Goal: Navigation & Orientation: Find specific page/section

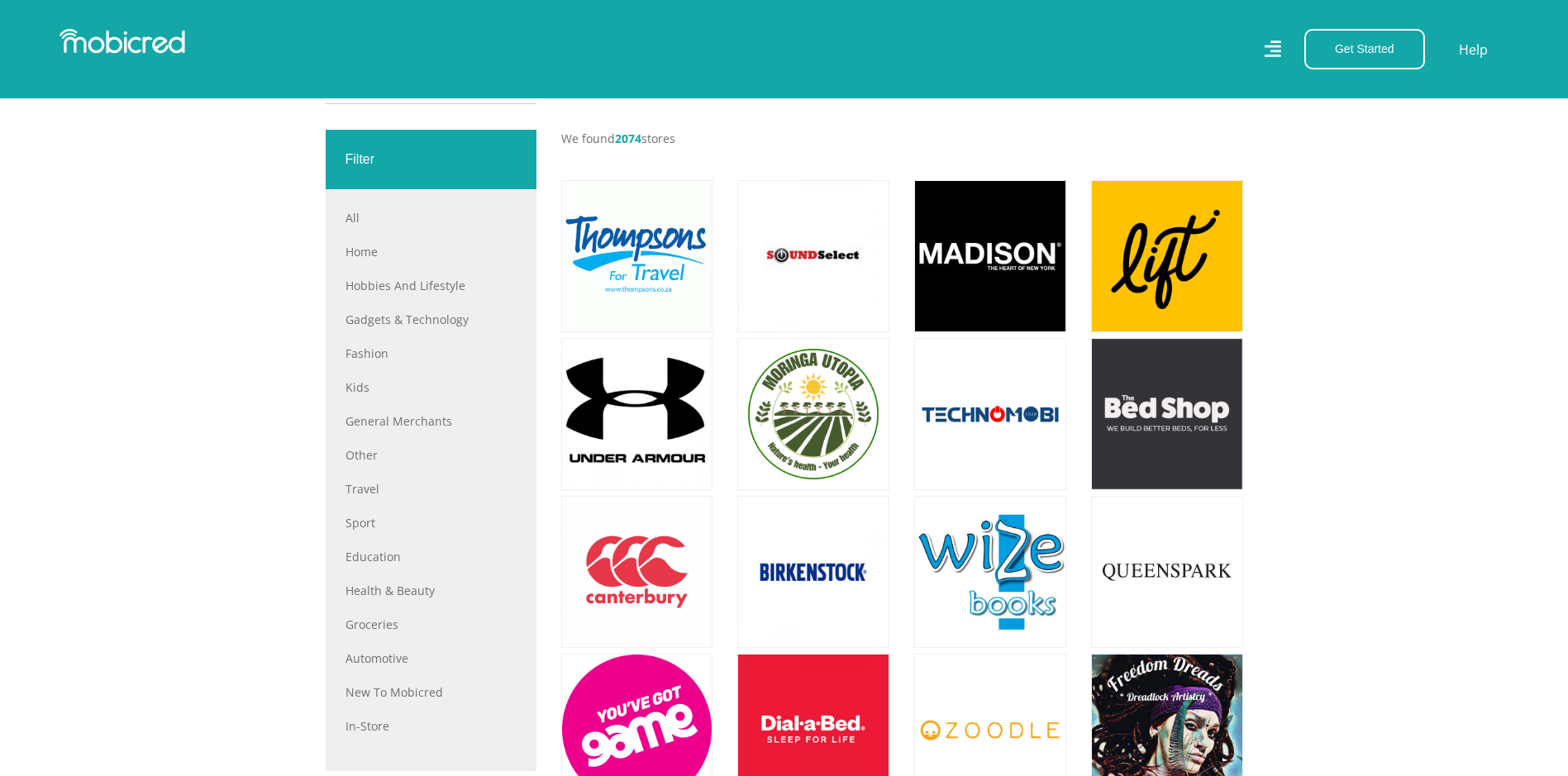
scroll to position [579, 0]
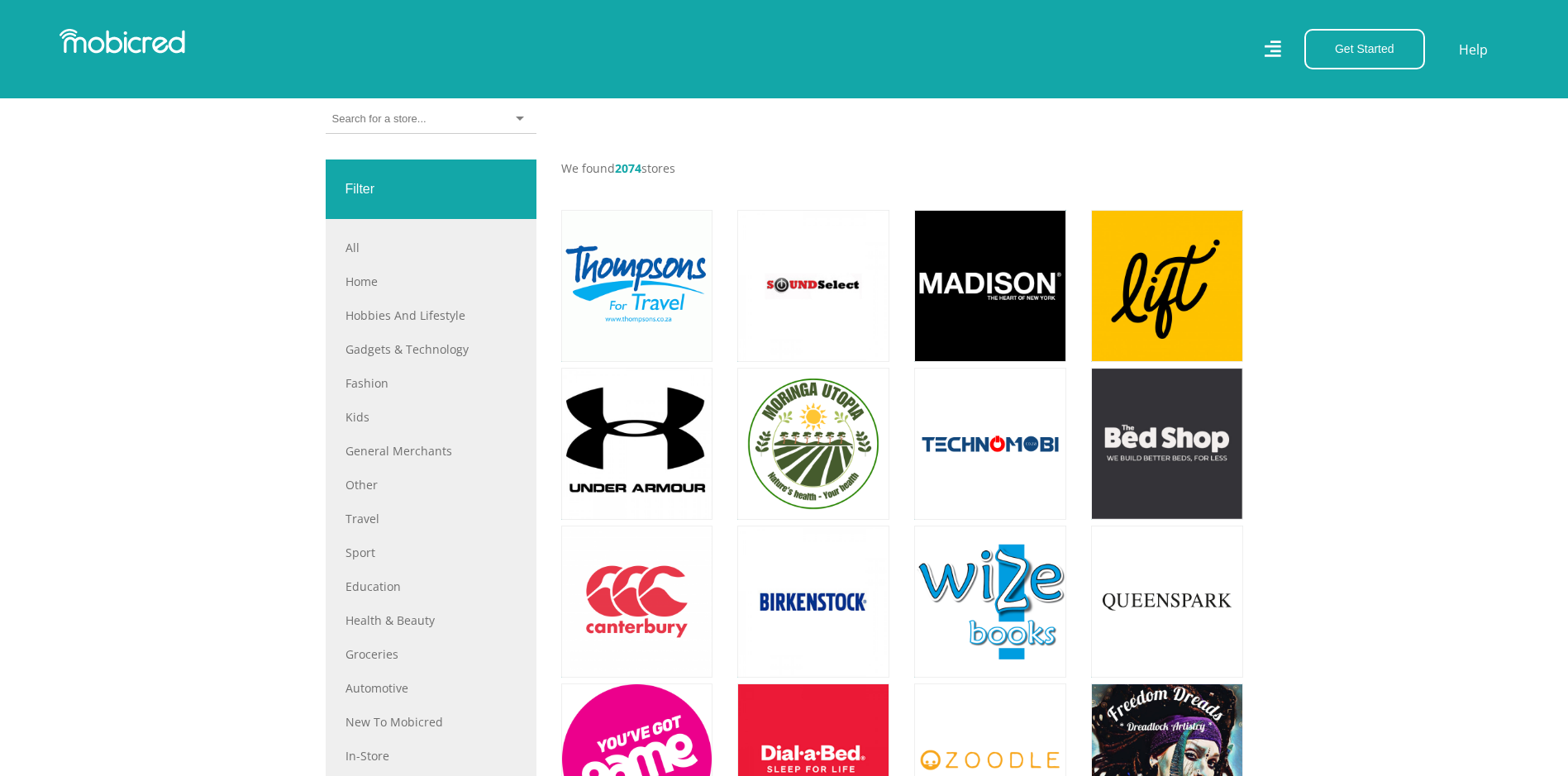
click at [363, 195] on div "Filter" at bounding box center [431, 189] width 211 height 59
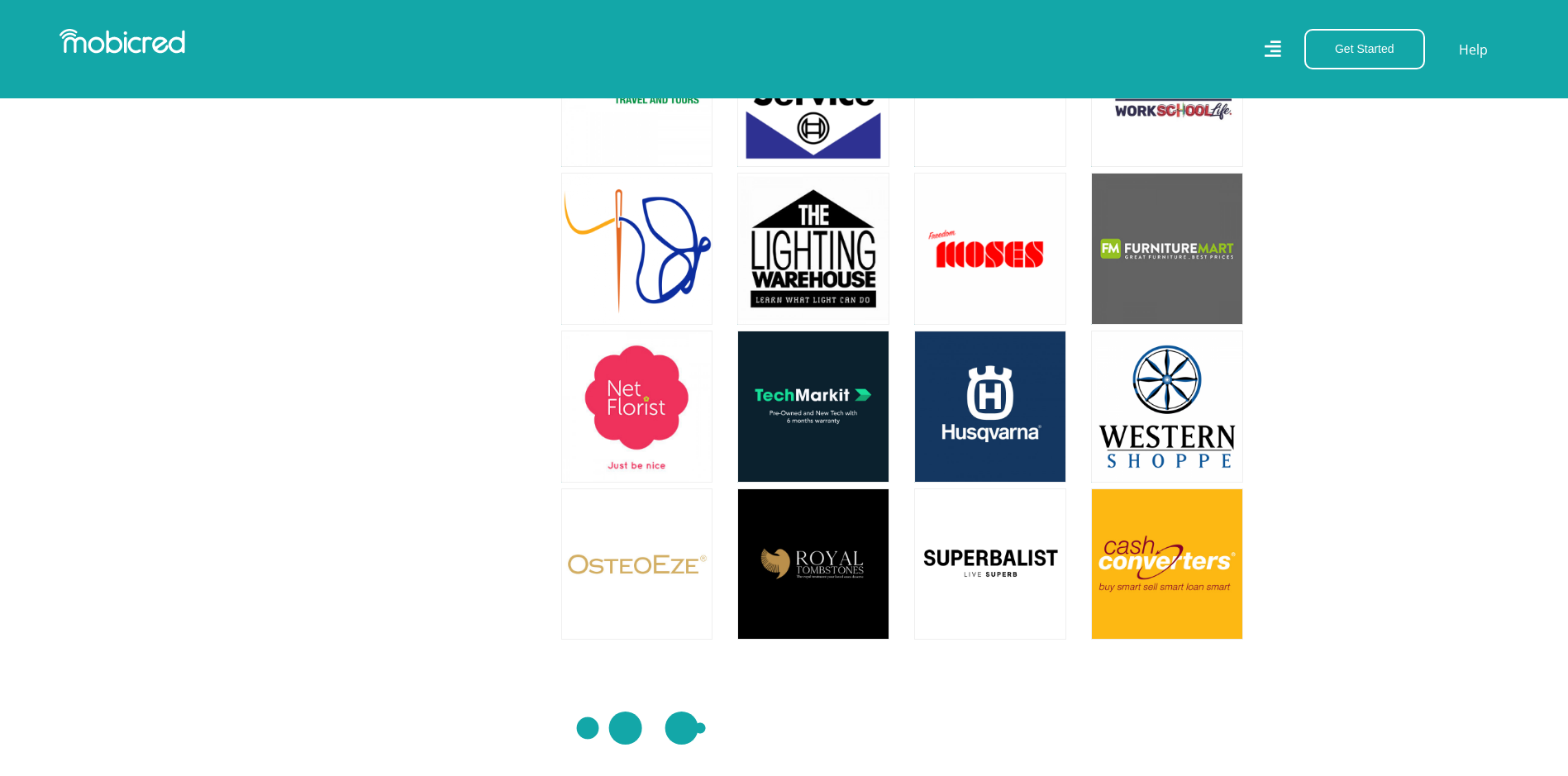
scroll to position [4631, 0]
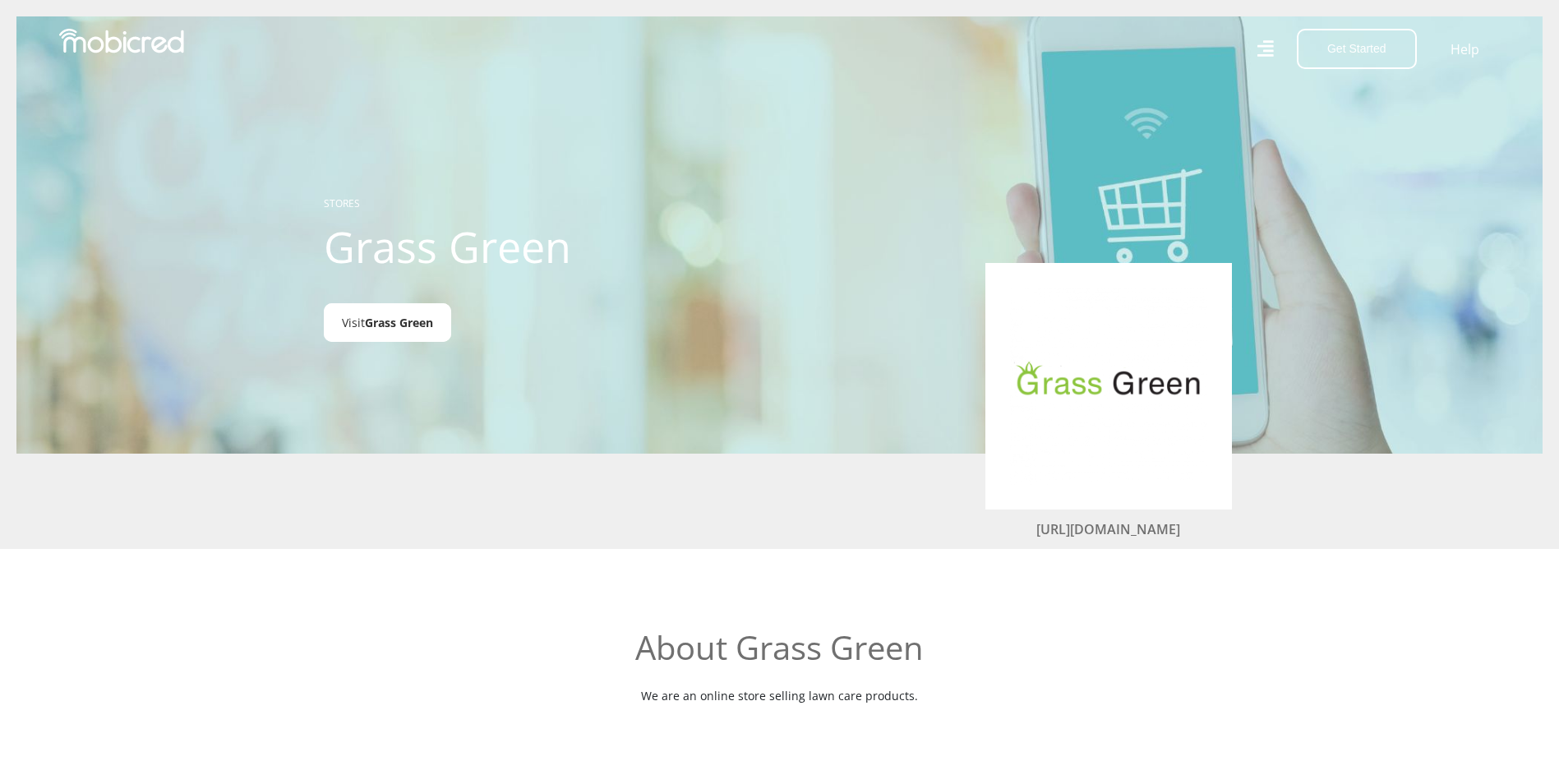
click at [393, 329] on span "Grass Green" at bounding box center [398, 322] width 68 height 16
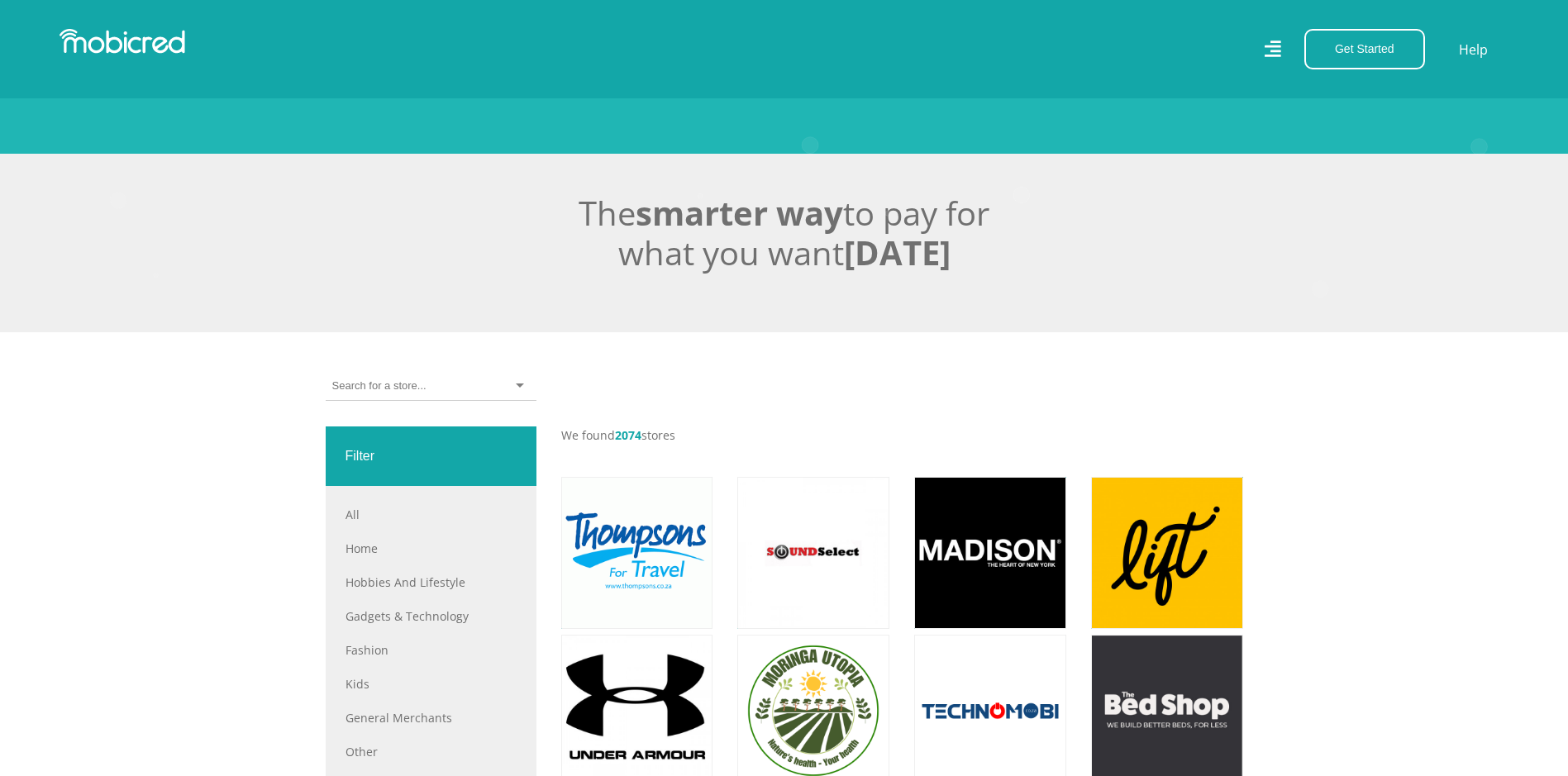
scroll to position [331, 0]
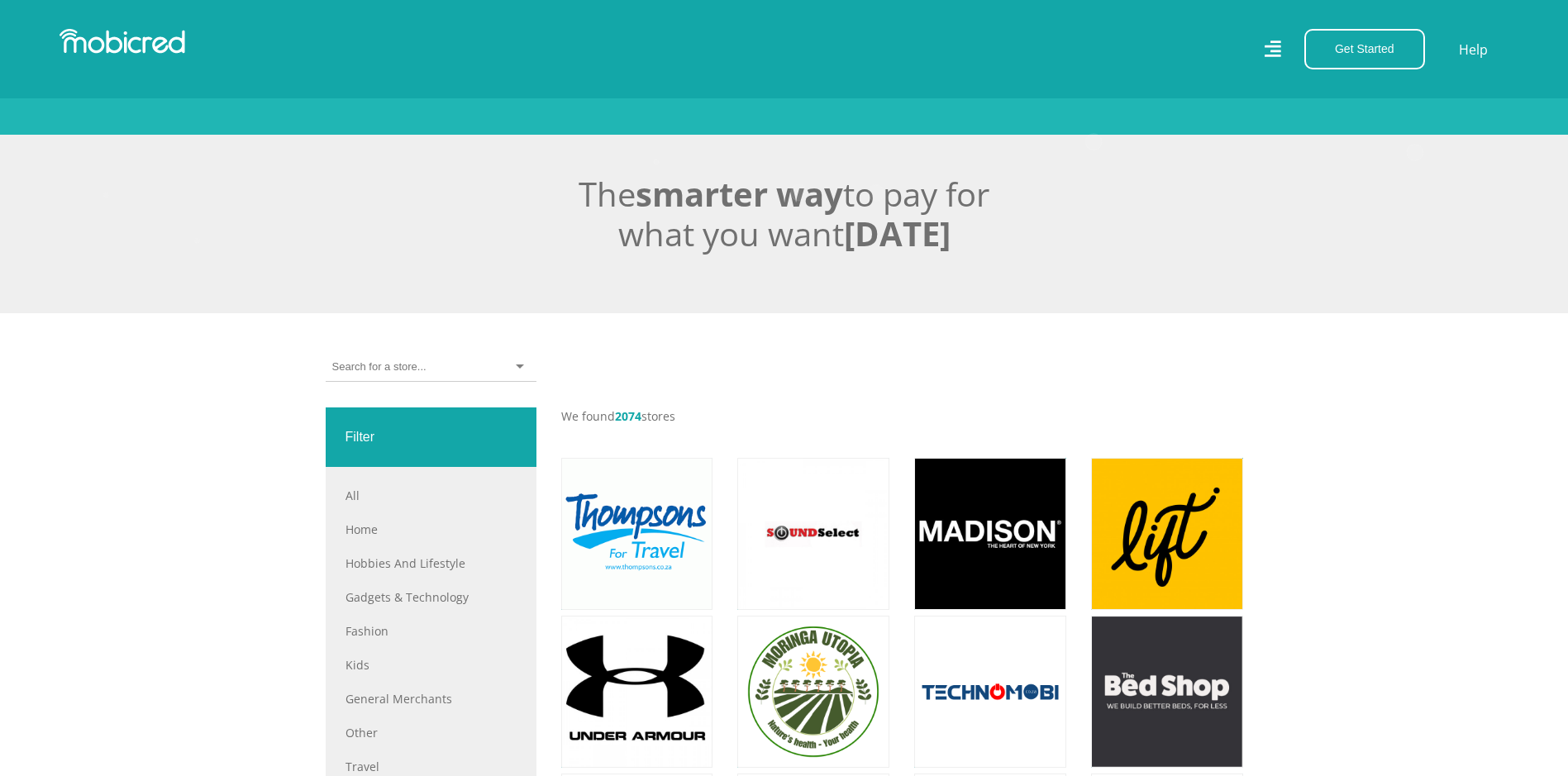
click at [408, 374] on input "select-one" at bounding box center [379, 368] width 93 height 15
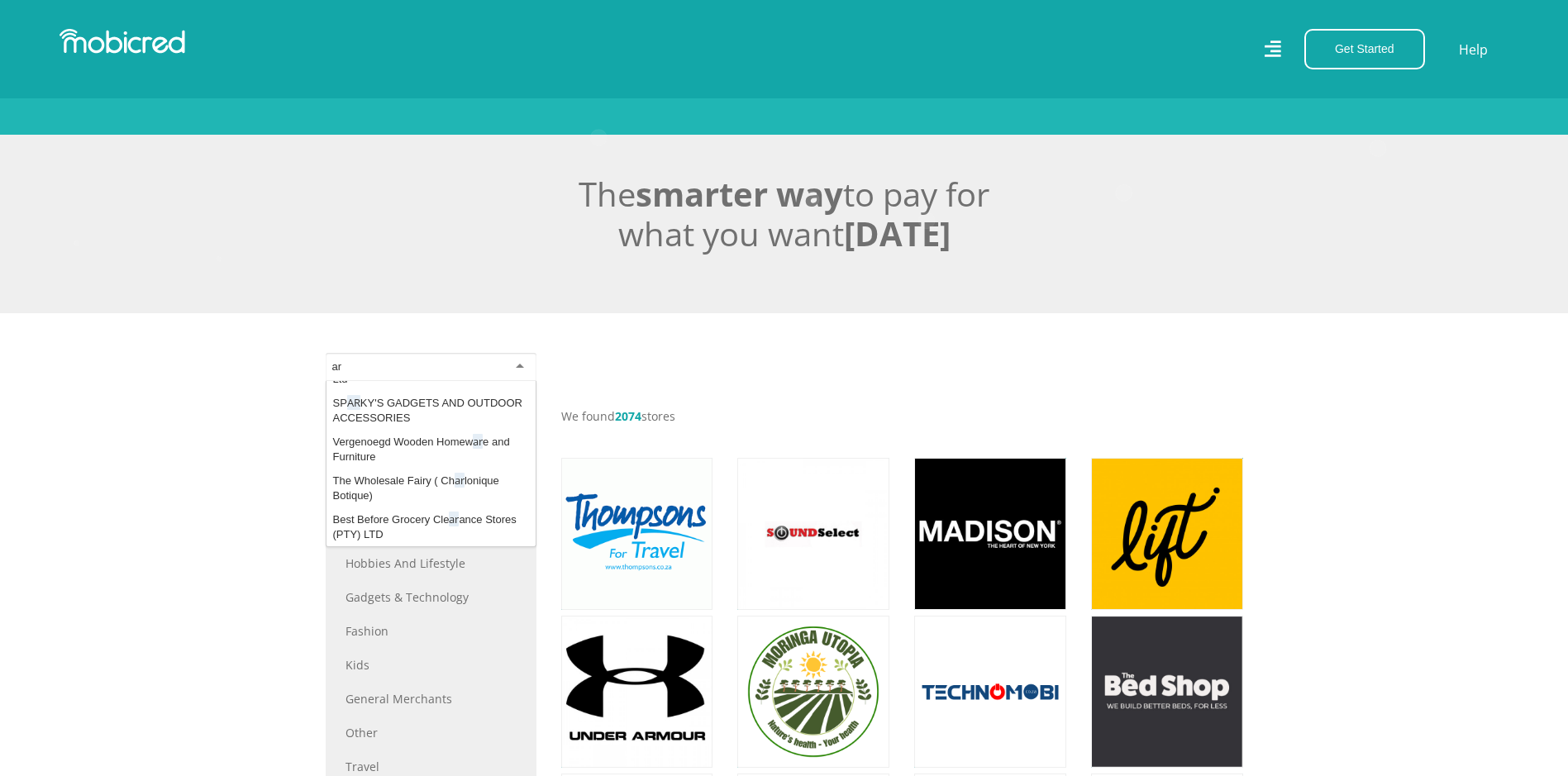
scroll to position [0, 0]
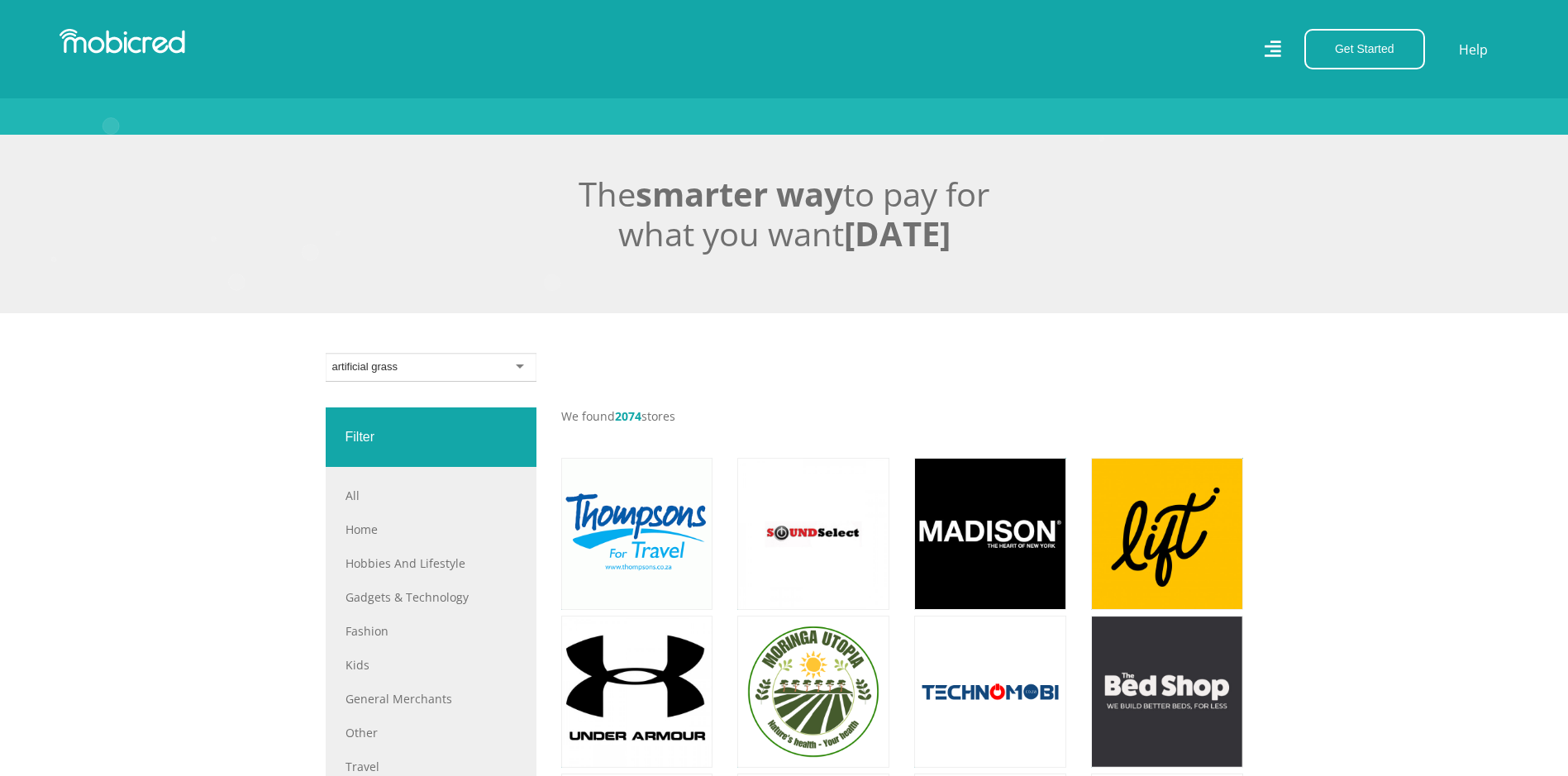
type input "artificial grass"
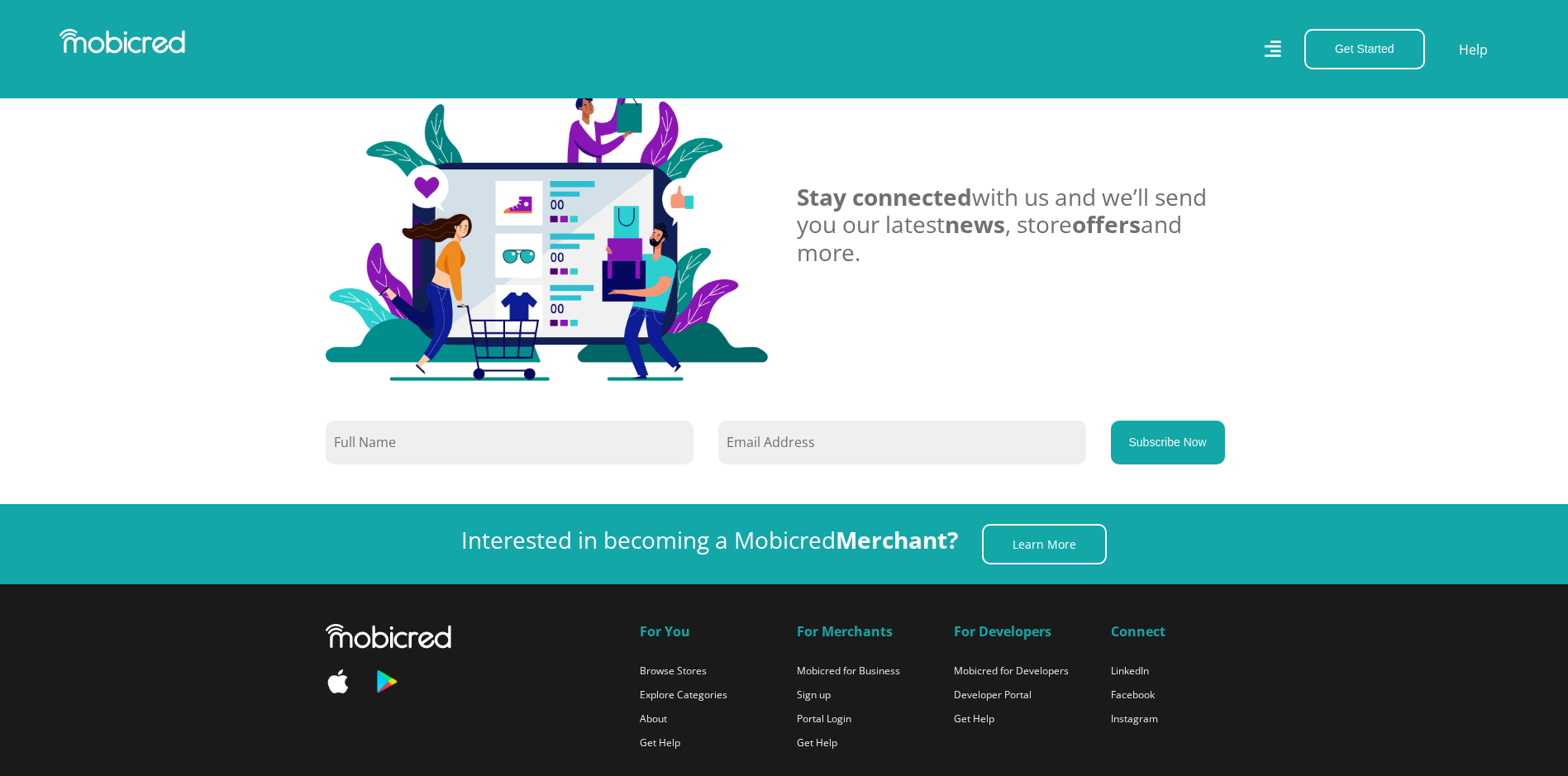
scroll to position [6284, 0]
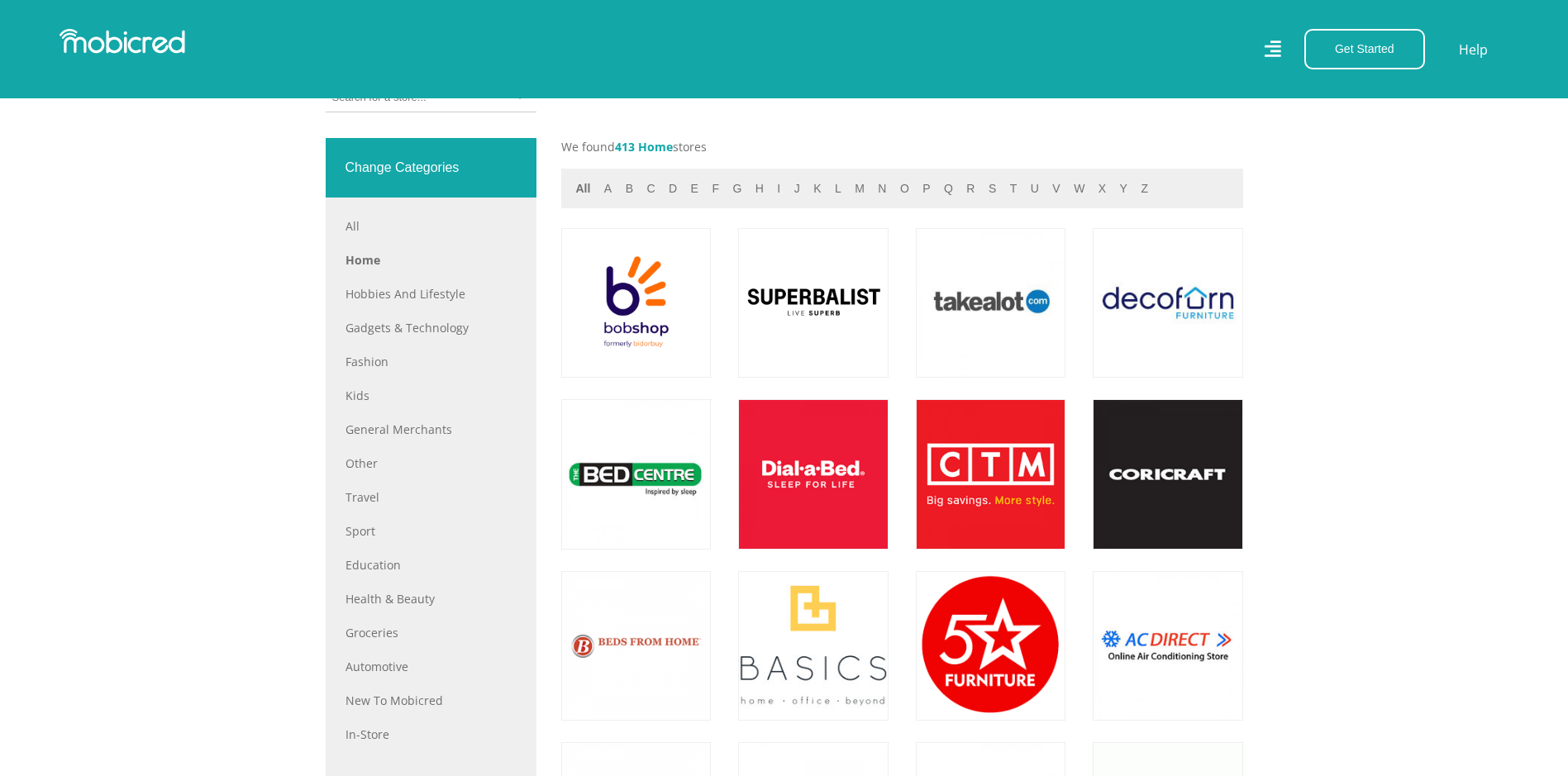
scroll to position [810, 0]
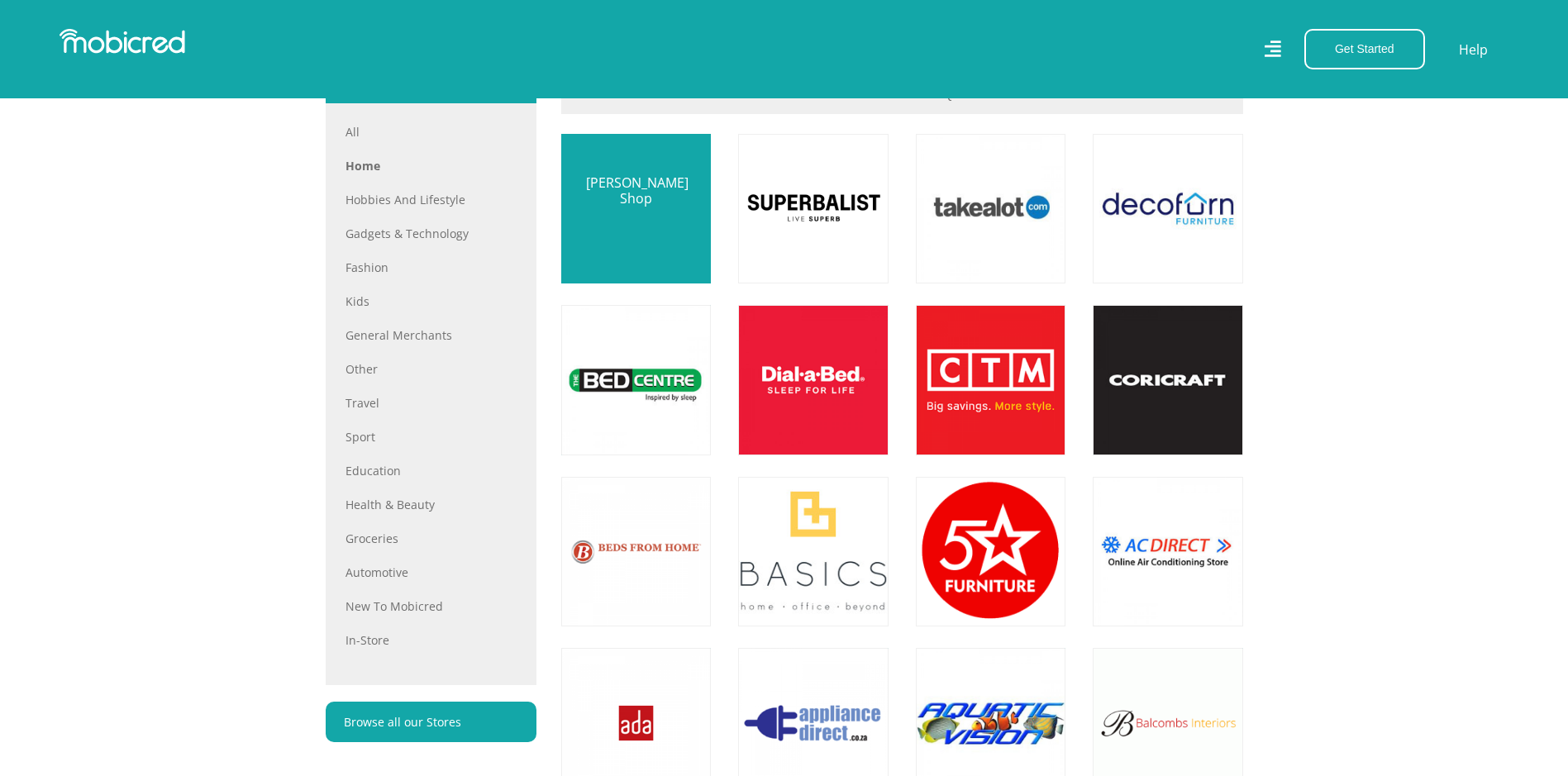
click at [643, 239] on link at bounding box center [636, 208] width 176 height 176
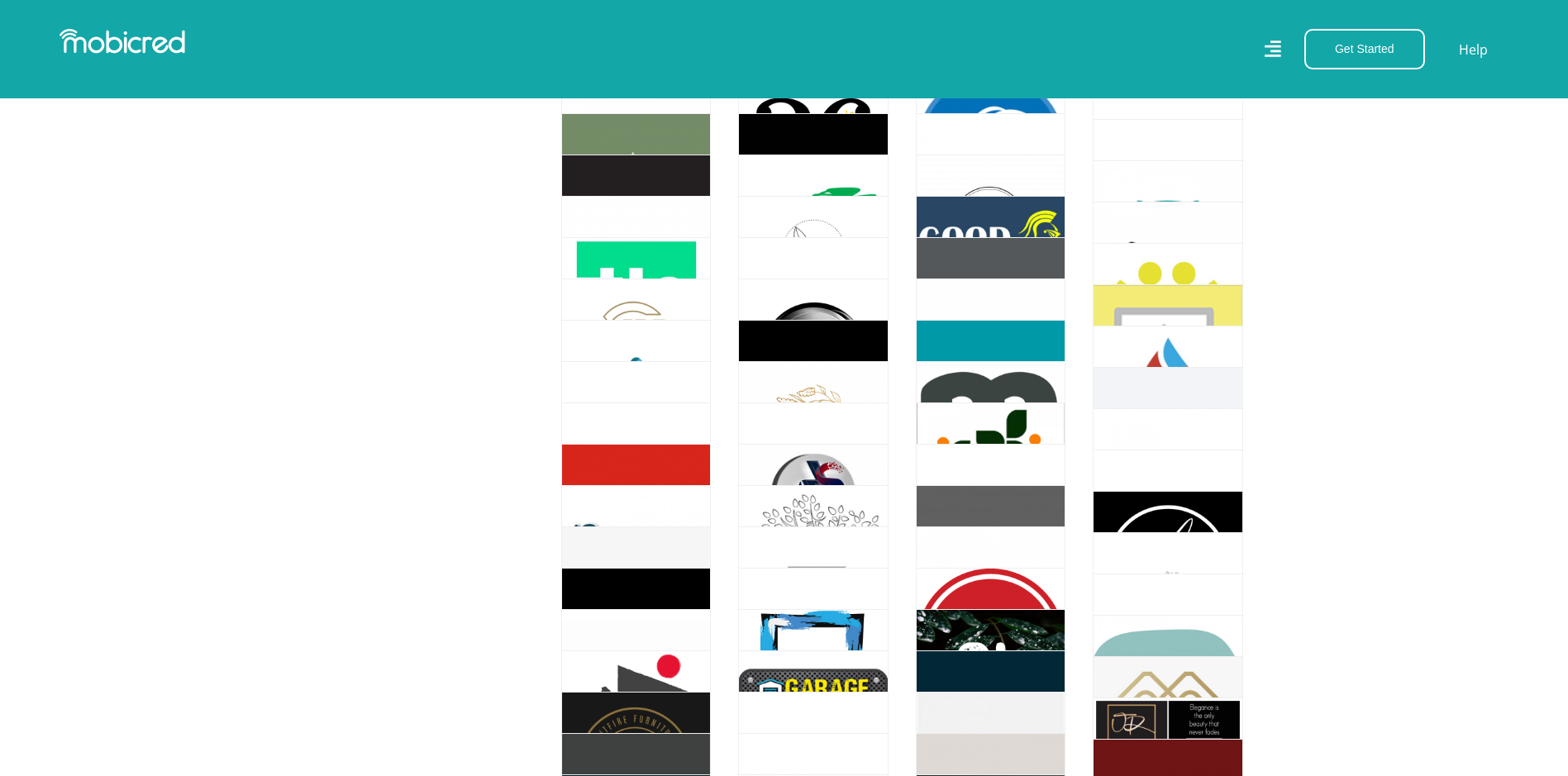
scroll to position [4862, 0]
